Goal: Find specific page/section: Find specific page/section

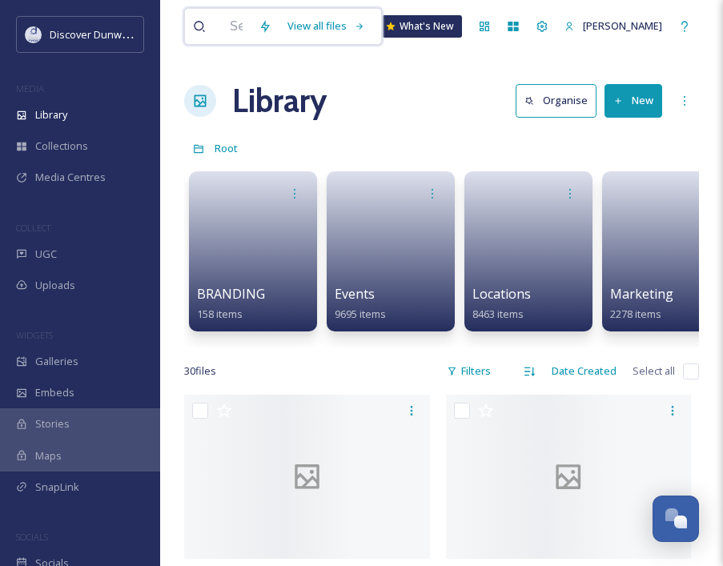
click at [221, 28] on div at bounding box center [222, 26] width 58 height 35
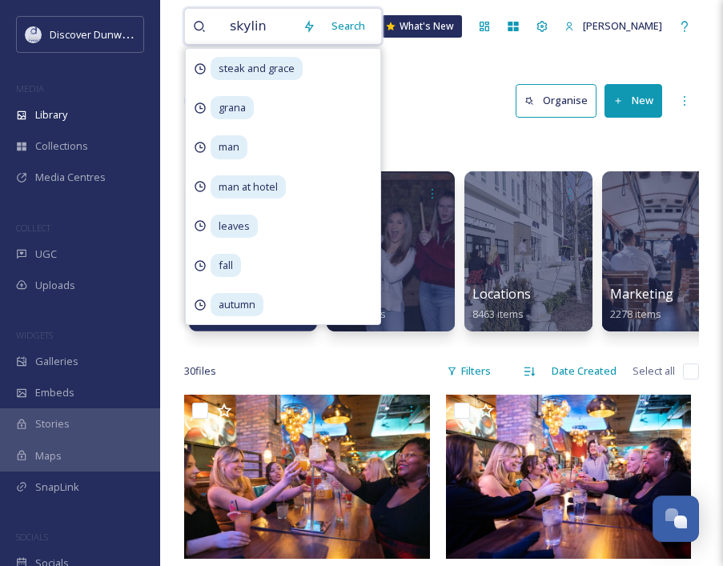
type input "skyline"
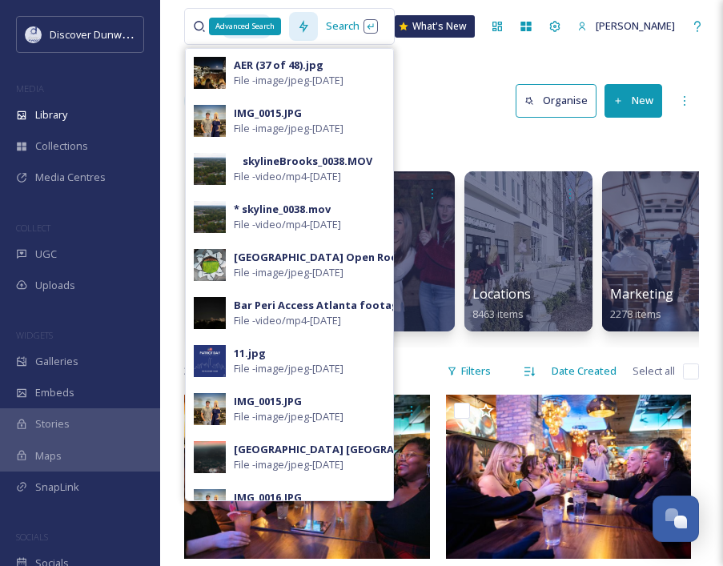
click at [271, 24] on div "Advanced Search" at bounding box center [245, 27] width 72 height 18
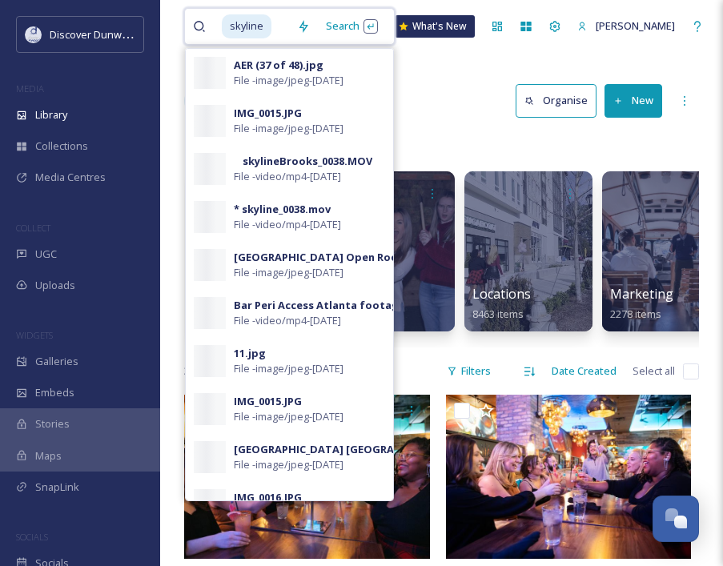
click at [281, 28] on input at bounding box center [281, 26] width 16 height 35
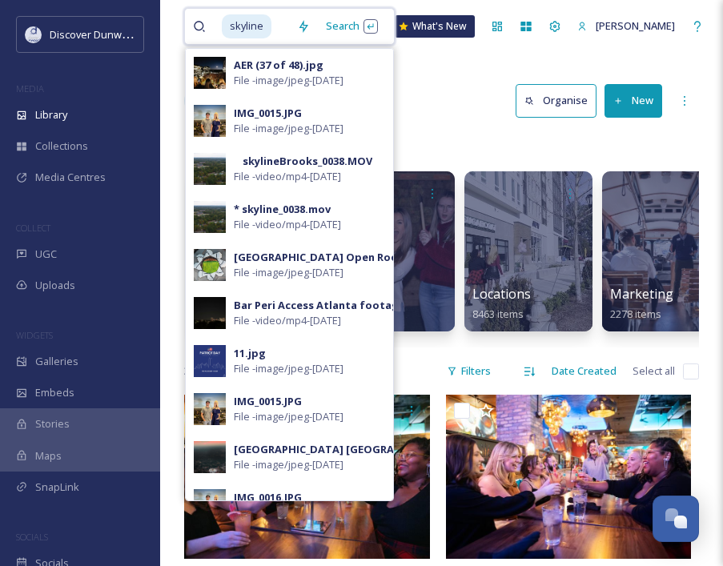
drag, startPoint x: 281, startPoint y: 28, endPoint x: 168, endPoint y: 28, distance: 112.9
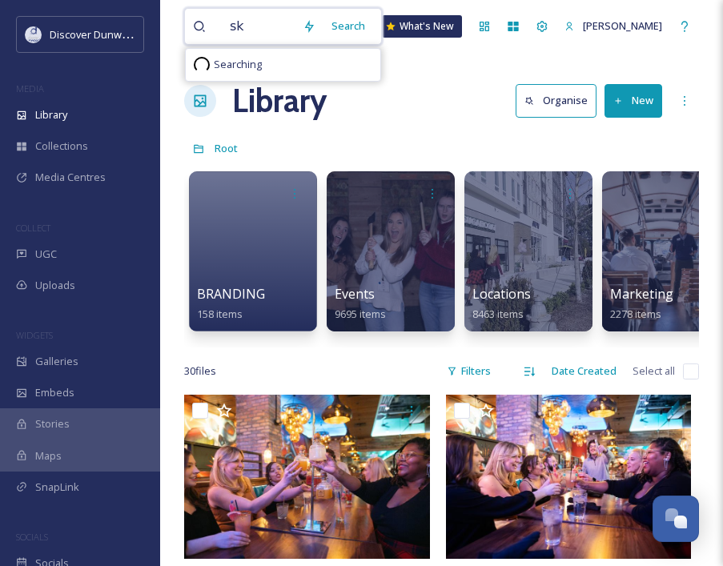
type input "s"
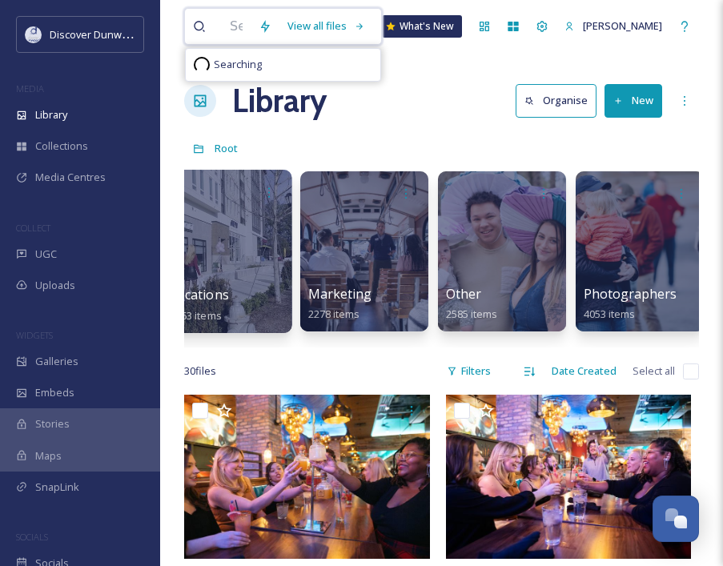
scroll to position [0, 299]
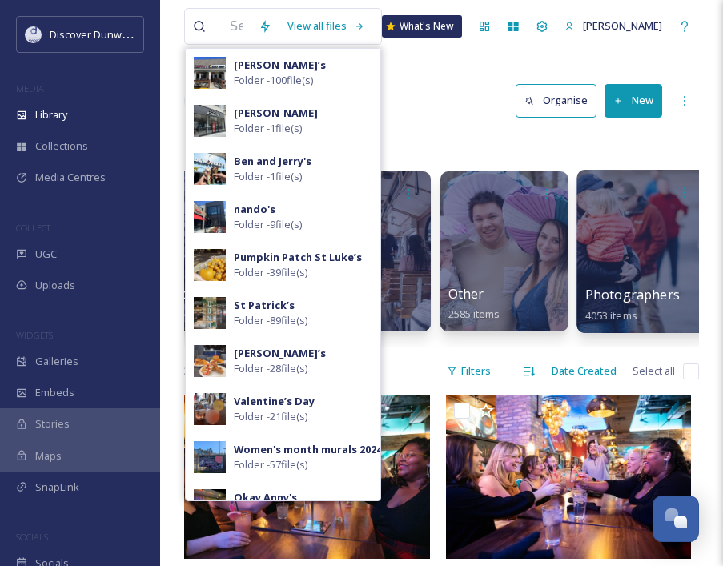
click at [618, 245] on div at bounding box center [641, 251] width 131 height 163
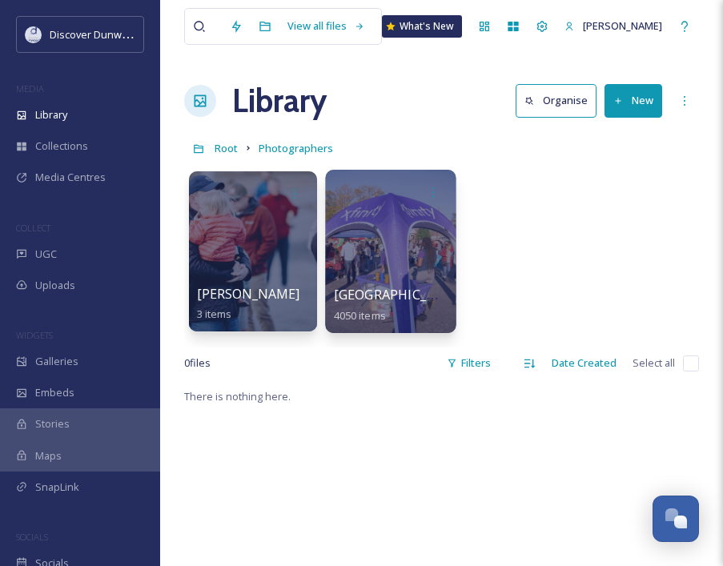
click at [346, 233] on div at bounding box center [390, 251] width 131 height 163
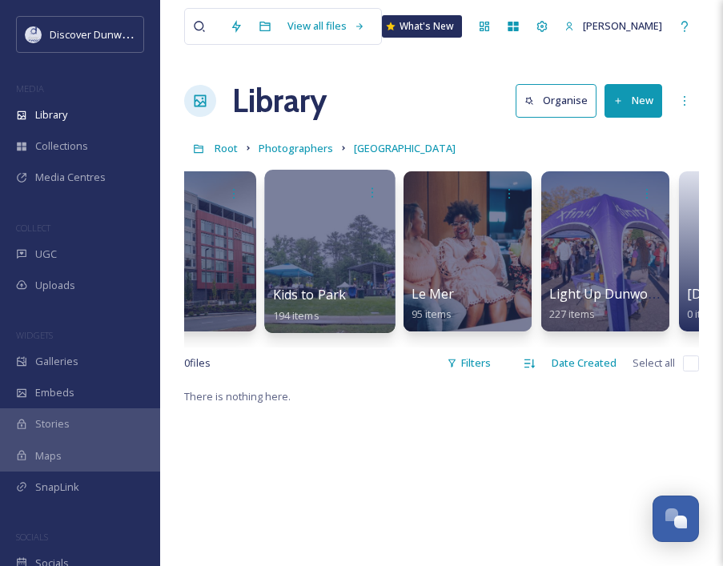
scroll to position [0, 1987]
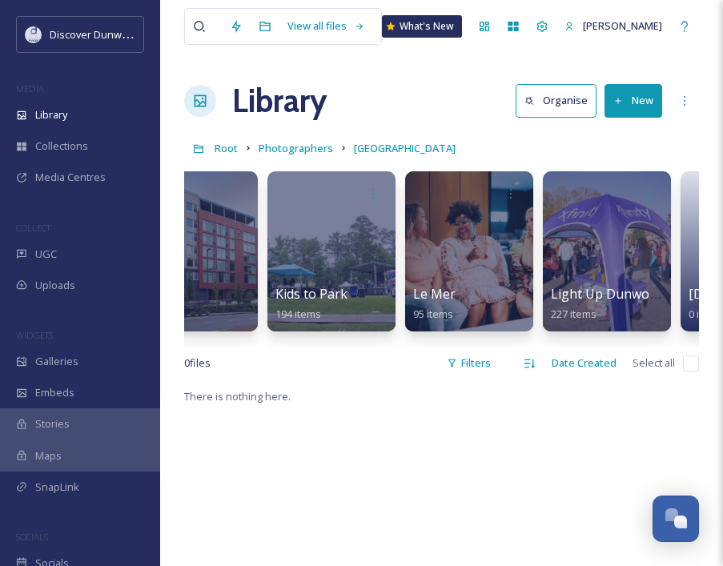
click at [286, 140] on link "Photographers" at bounding box center [296, 148] width 74 height 19
click at [216, 142] on span "Root" at bounding box center [226, 148] width 23 height 14
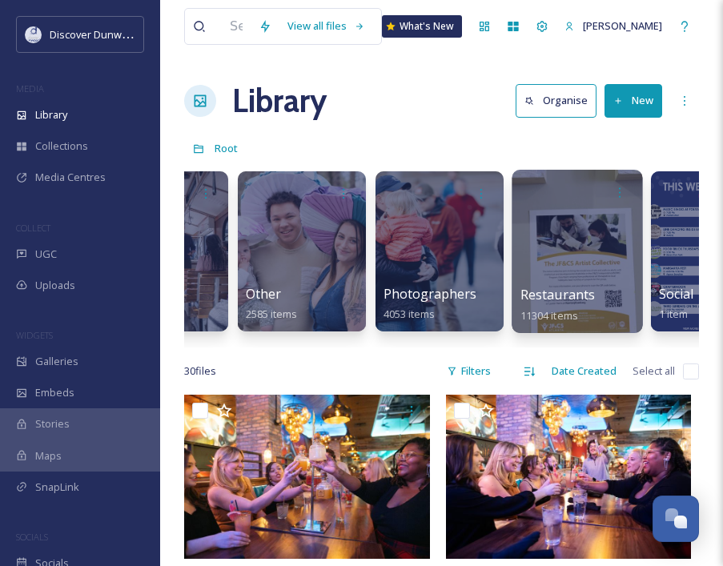
scroll to position [0, 540]
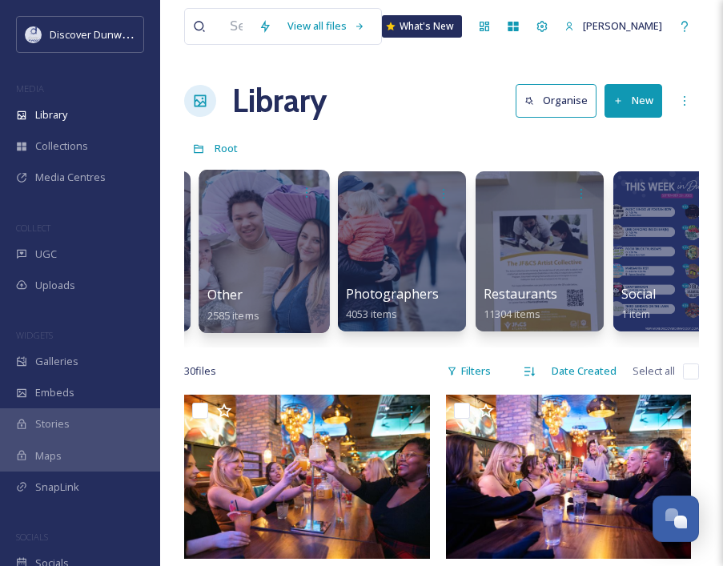
click at [272, 267] on div at bounding box center [264, 251] width 131 height 163
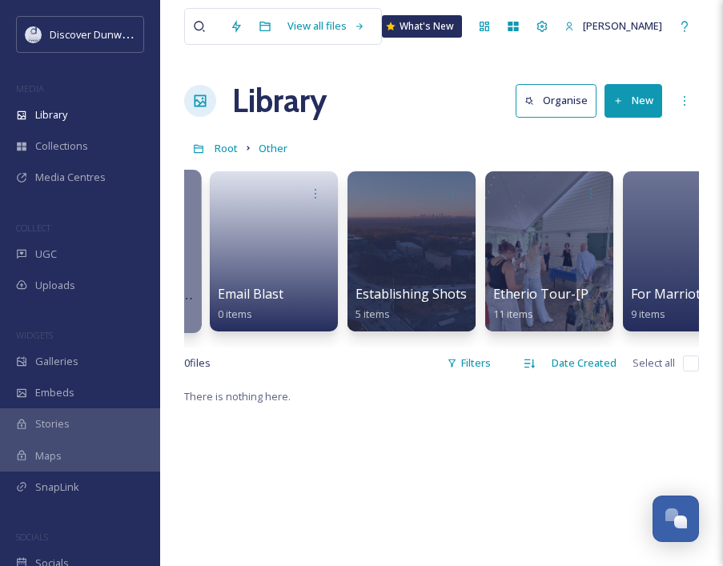
scroll to position [0, 716]
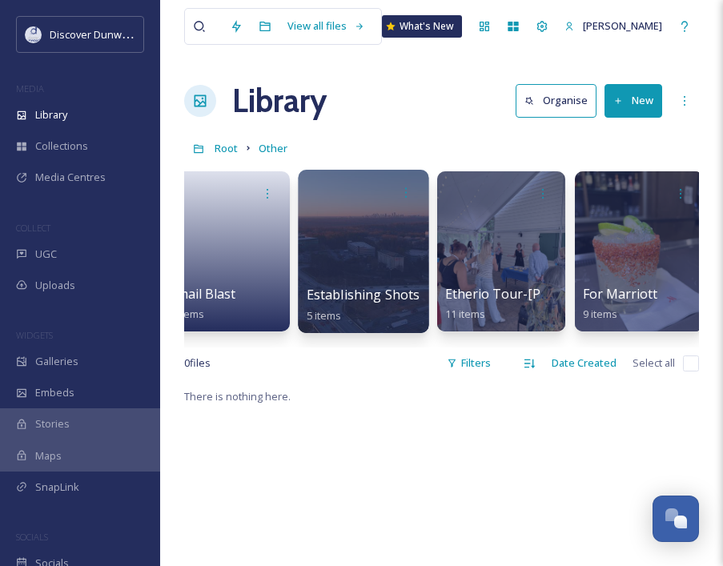
click at [347, 249] on div at bounding box center [363, 251] width 131 height 163
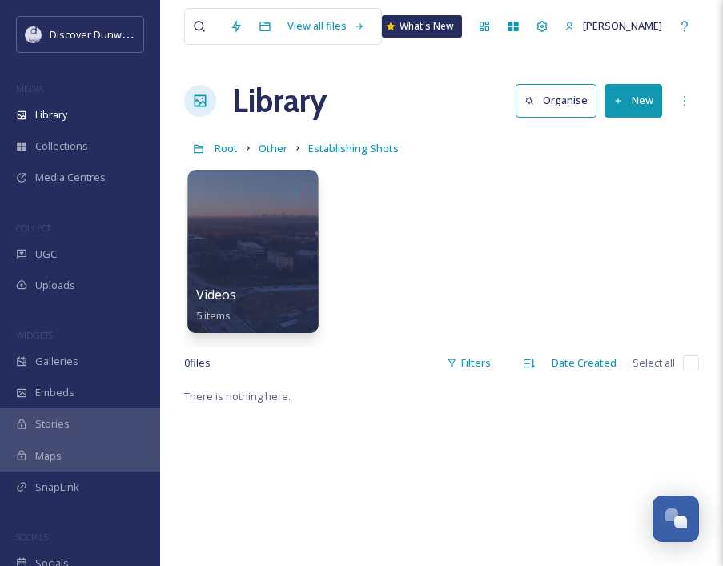
click at [264, 264] on div at bounding box center [252, 251] width 131 height 163
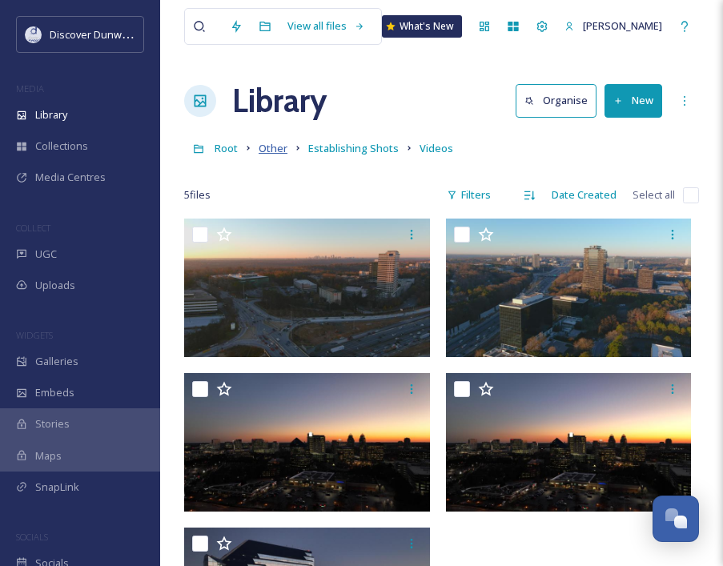
click at [268, 155] on span "Other" at bounding box center [273, 148] width 29 height 14
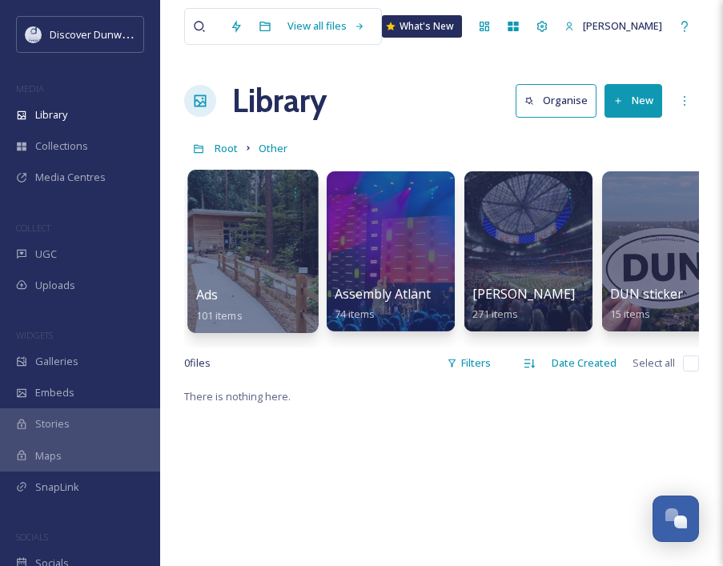
click at [247, 226] on div at bounding box center [252, 251] width 131 height 163
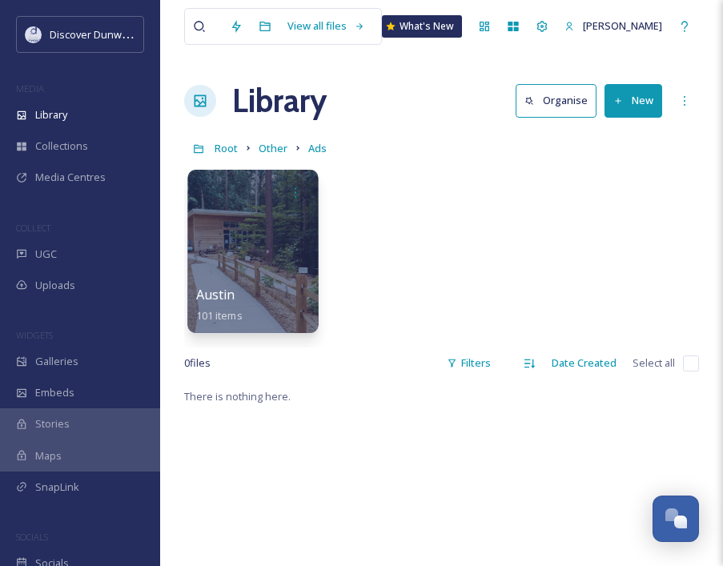
click at [246, 224] on div at bounding box center [252, 251] width 131 height 163
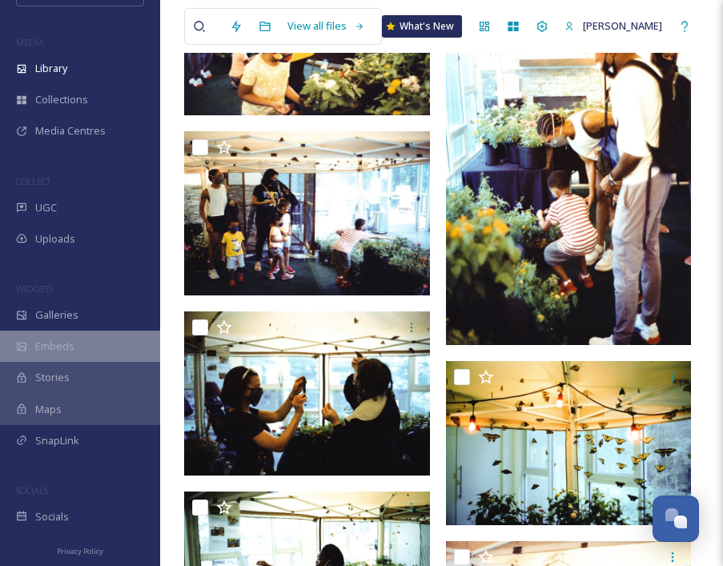
scroll to position [46, 0]
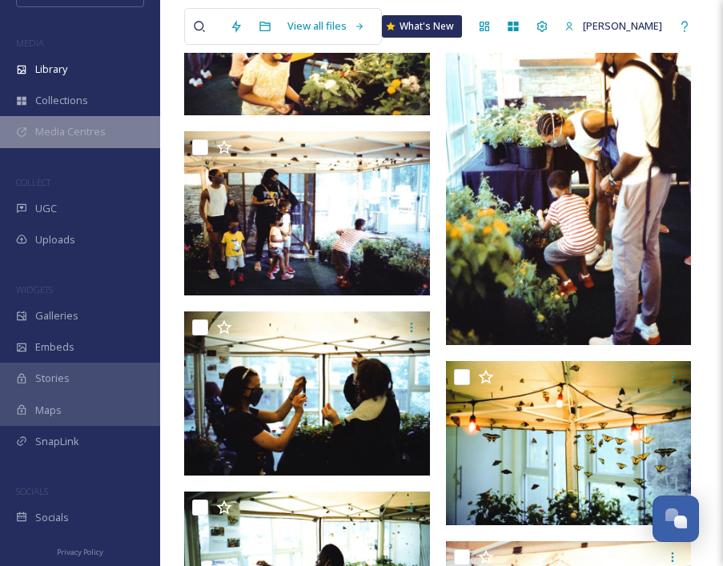
click at [101, 137] on span "Media Centres" at bounding box center [70, 131] width 70 height 15
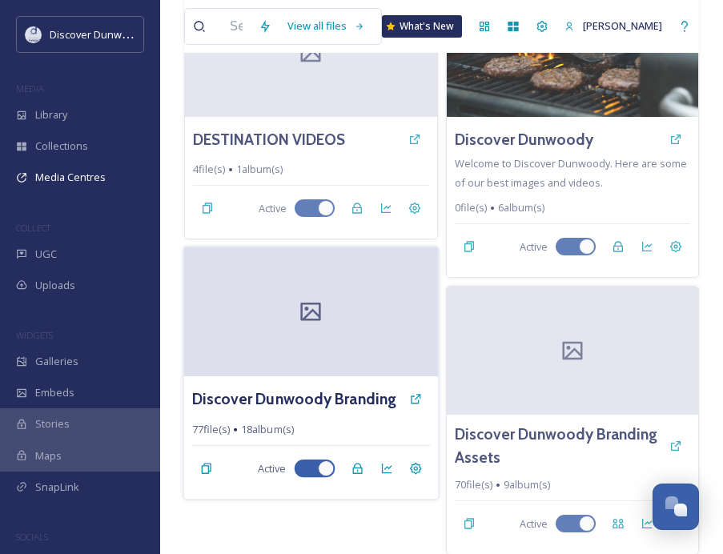
scroll to position [468, 0]
click at [281, 356] on div at bounding box center [310, 313] width 255 height 130
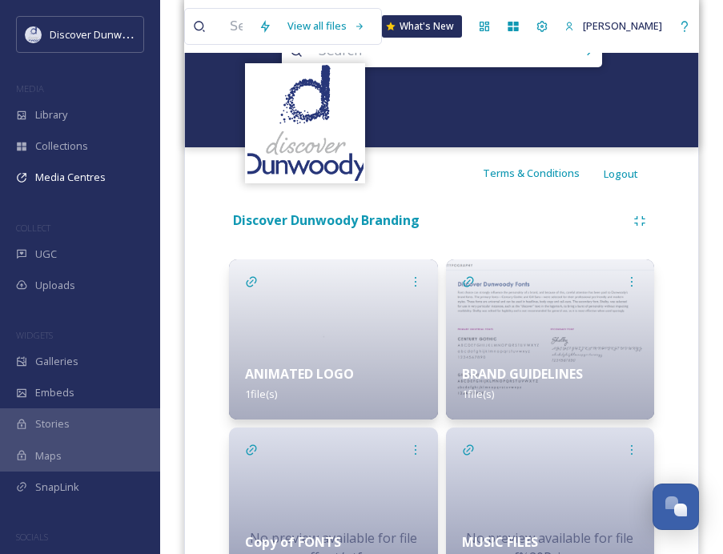
scroll to position [154, 1]
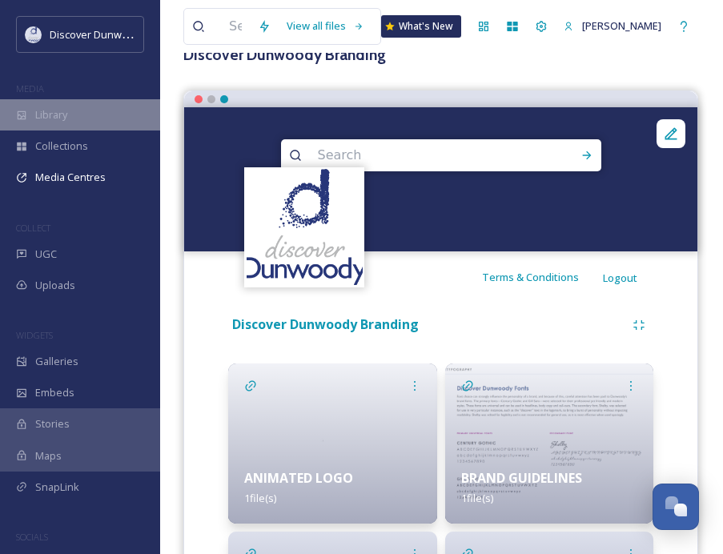
click at [86, 115] on div "Library" at bounding box center [80, 114] width 160 height 31
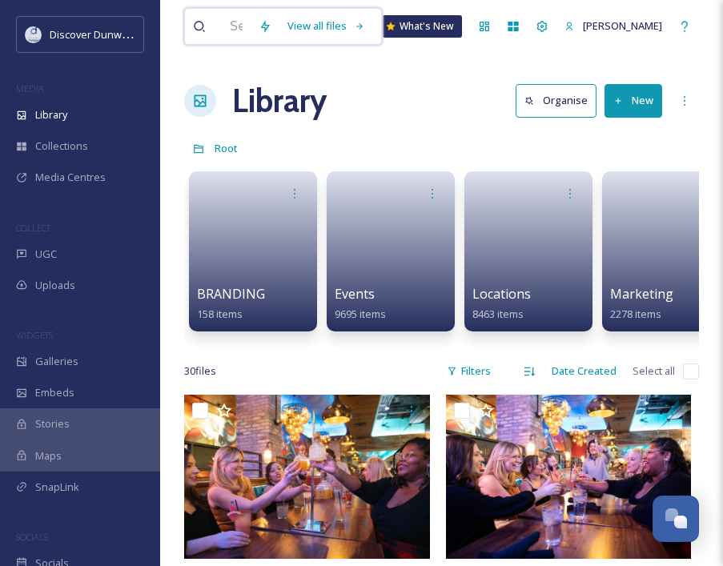
click at [236, 29] on input at bounding box center [236, 26] width 29 height 35
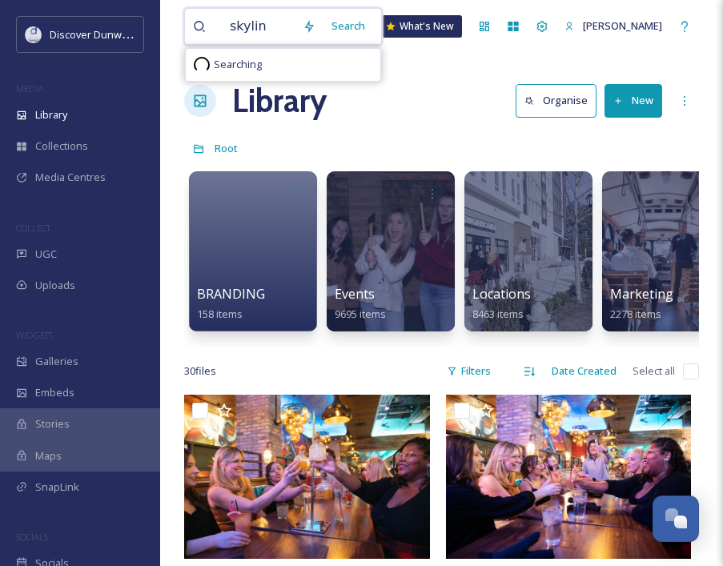
type input "skyline"
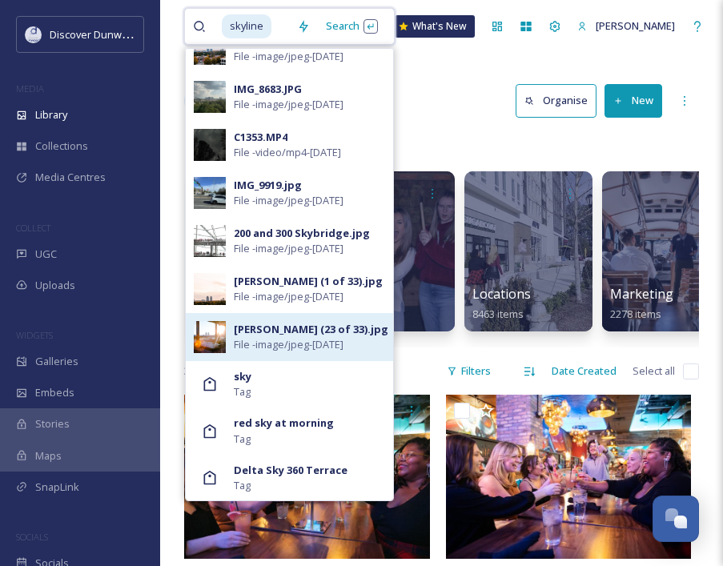
scroll to position [648, 0]
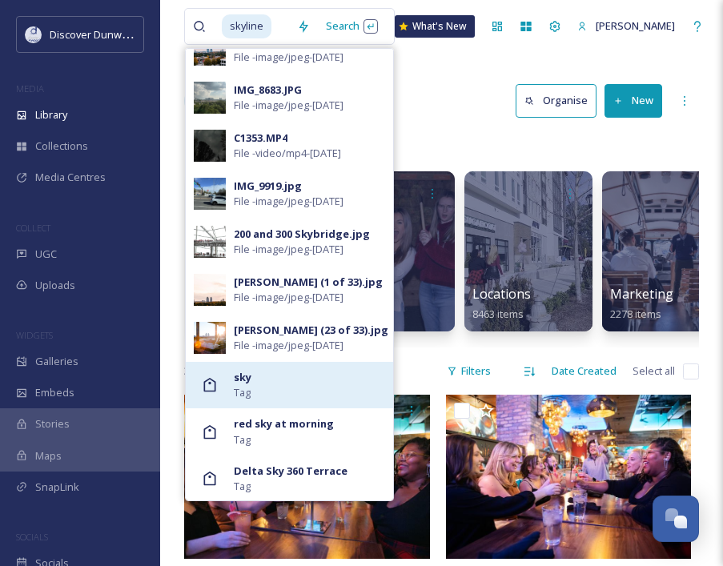
click at [281, 390] on div "sky Tag" at bounding box center [309, 385] width 151 height 30
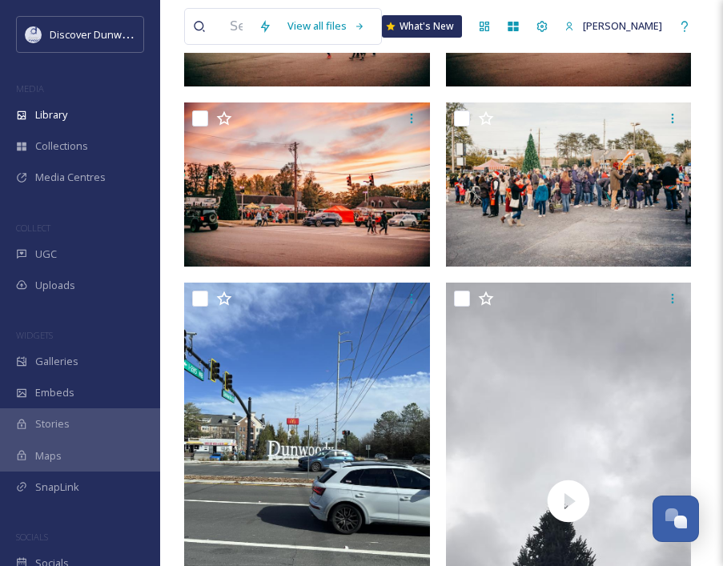
scroll to position [273, 0]
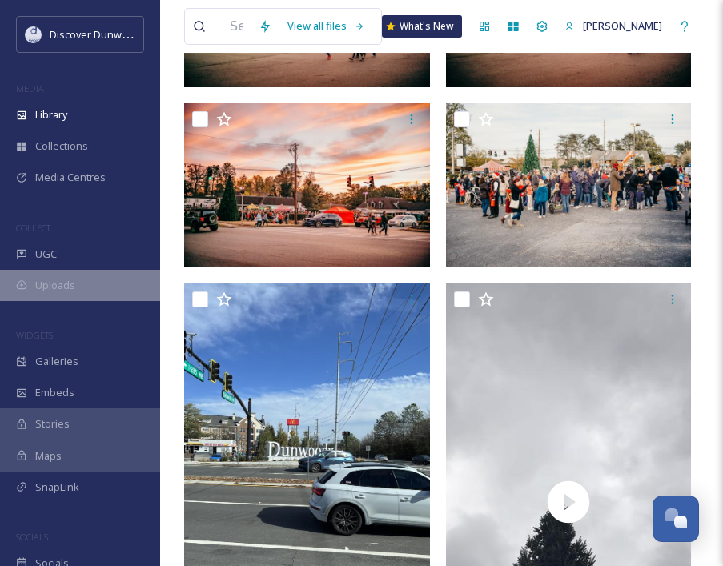
click at [76, 283] on div "Uploads" at bounding box center [80, 285] width 160 height 31
